Goal: Find specific page/section: Find specific page/section

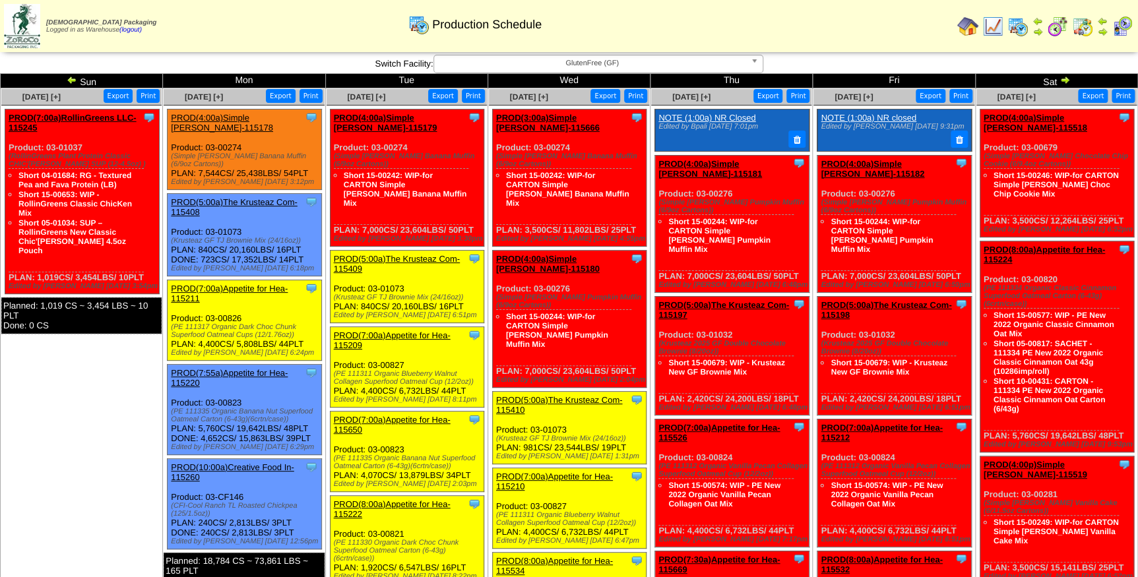
click at [504, 63] on span "GlutenFree (GF)" at bounding box center [592, 63] width 306 height 16
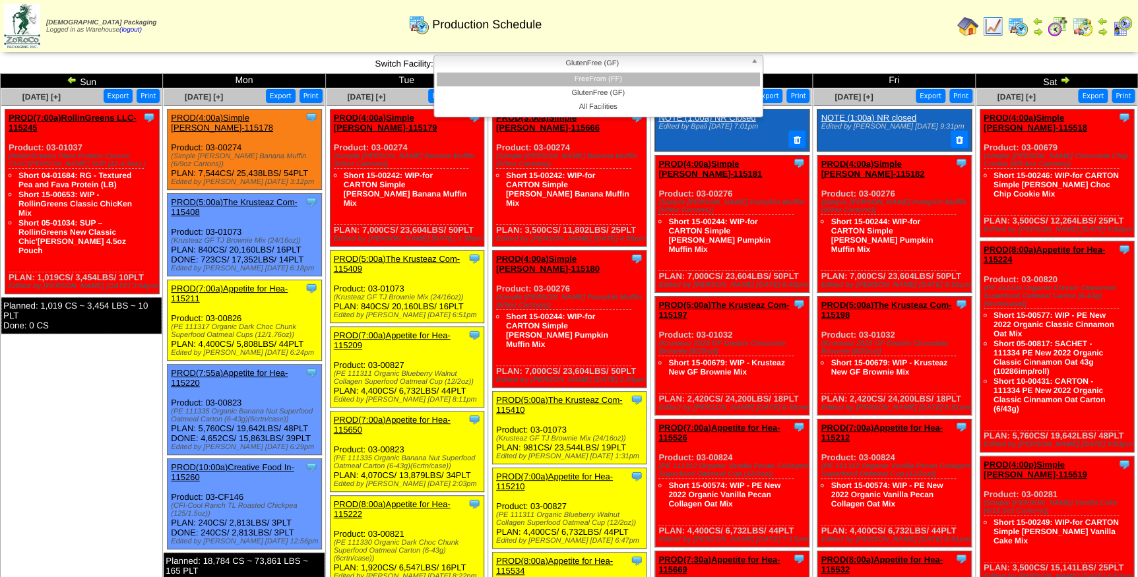
click at [506, 75] on li "FreeFrom (FF)" at bounding box center [598, 80] width 323 height 14
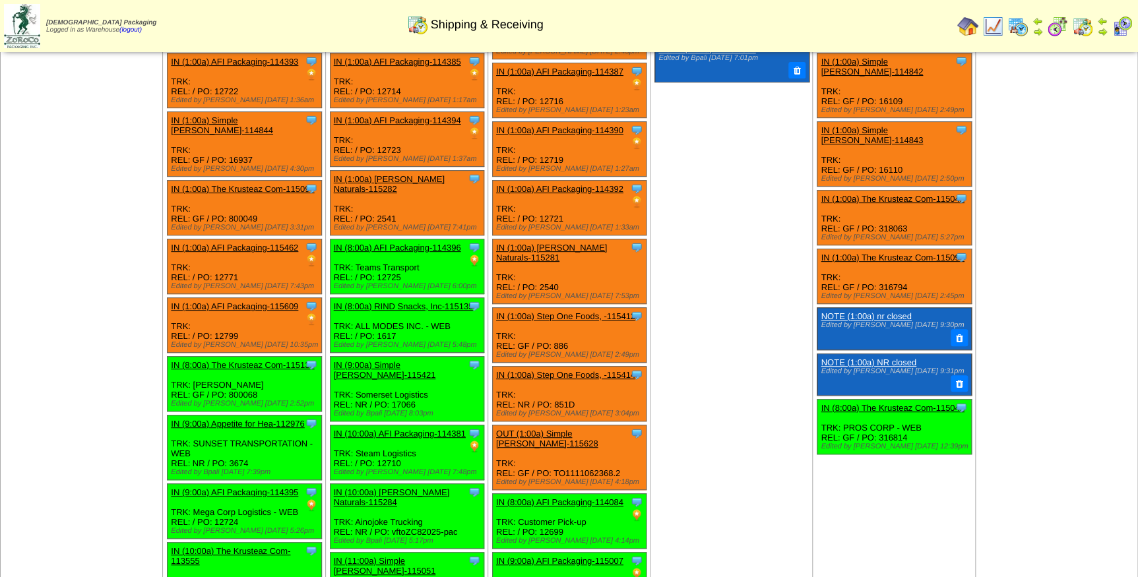
scroll to position [119, 0]
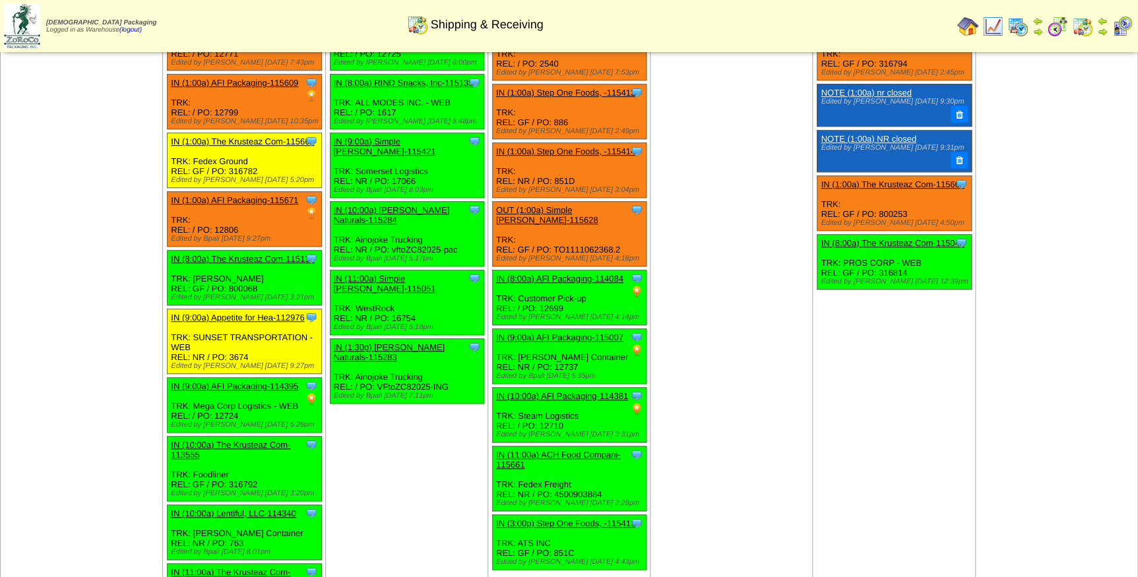
scroll to position [360, 0]
